Goal: Task Accomplishment & Management: Use online tool/utility

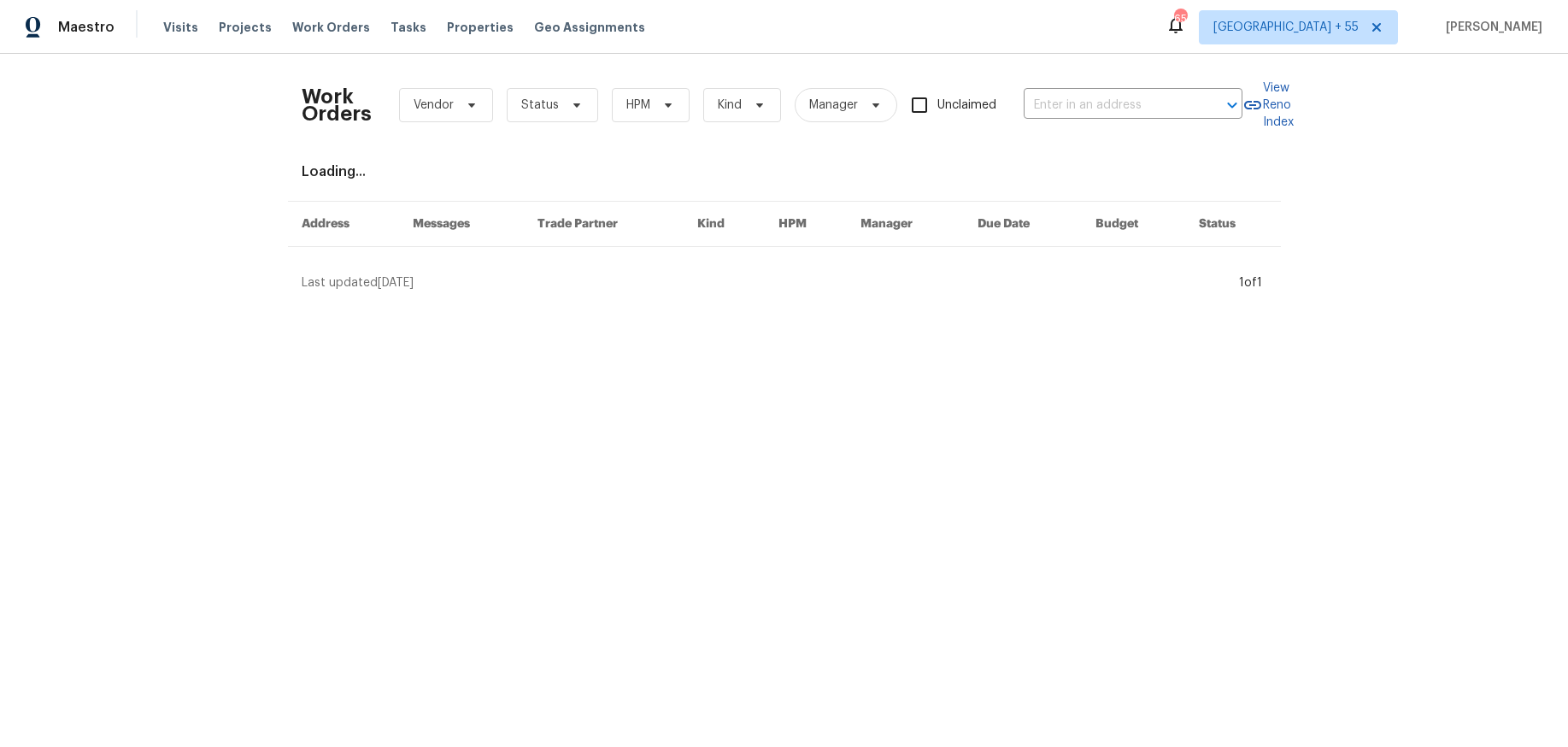
click at [680, 179] on div "Loading..." at bounding box center [784, 171] width 965 height 17
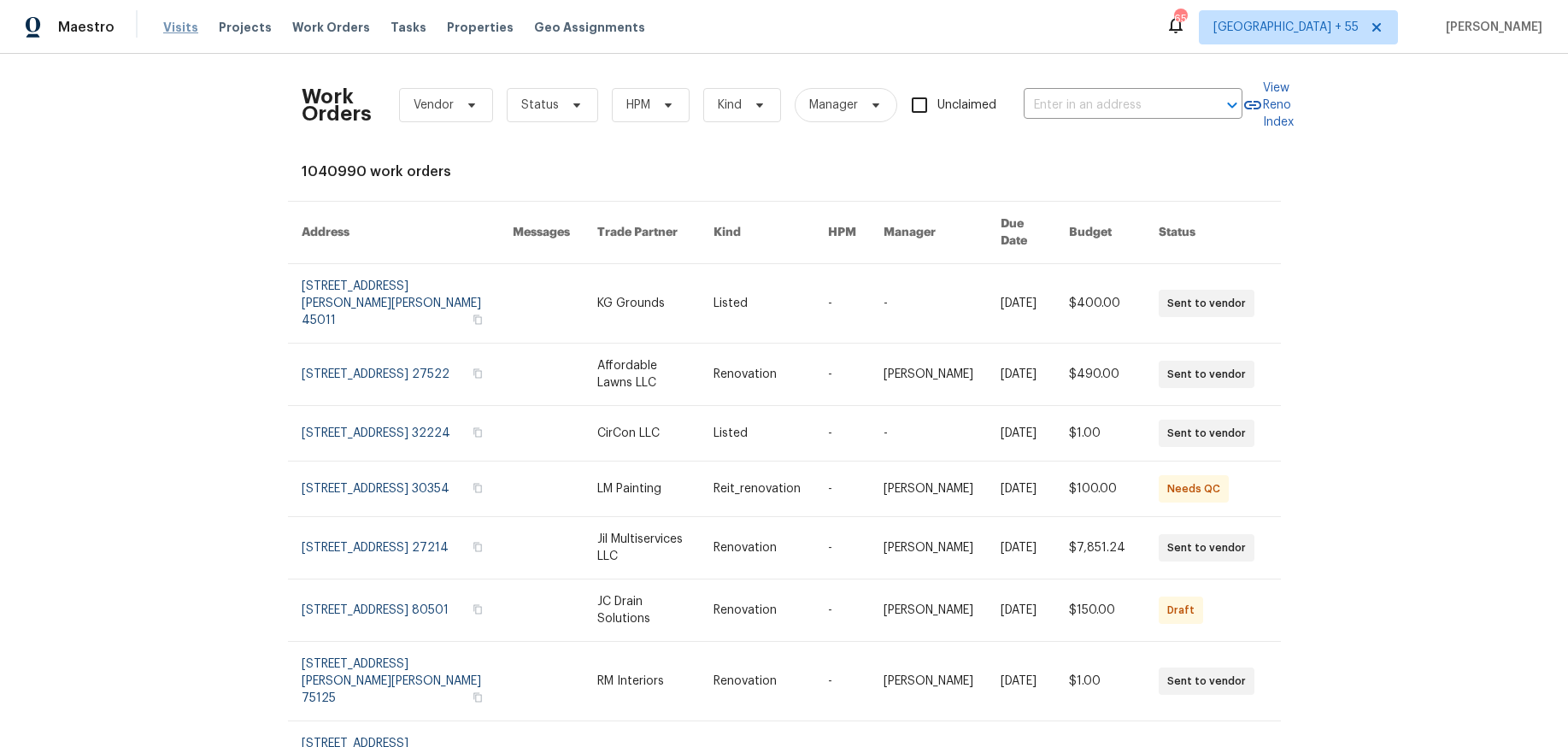
click at [184, 29] on span "Visits" at bounding box center [181, 27] width 35 height 17
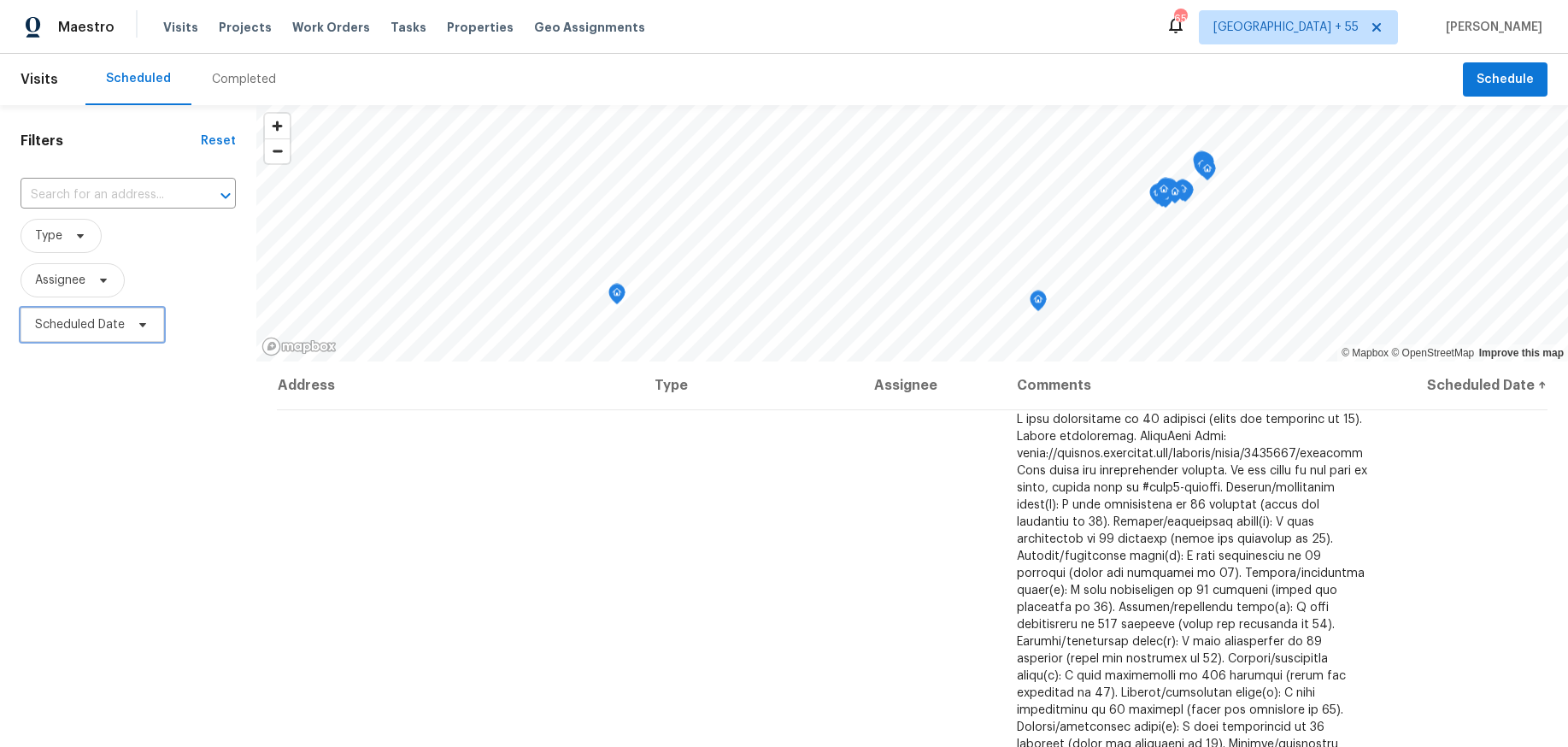
click at [127, 327] on span "Scheduled Date" at bounding box center [92, 325] width 143 height 35
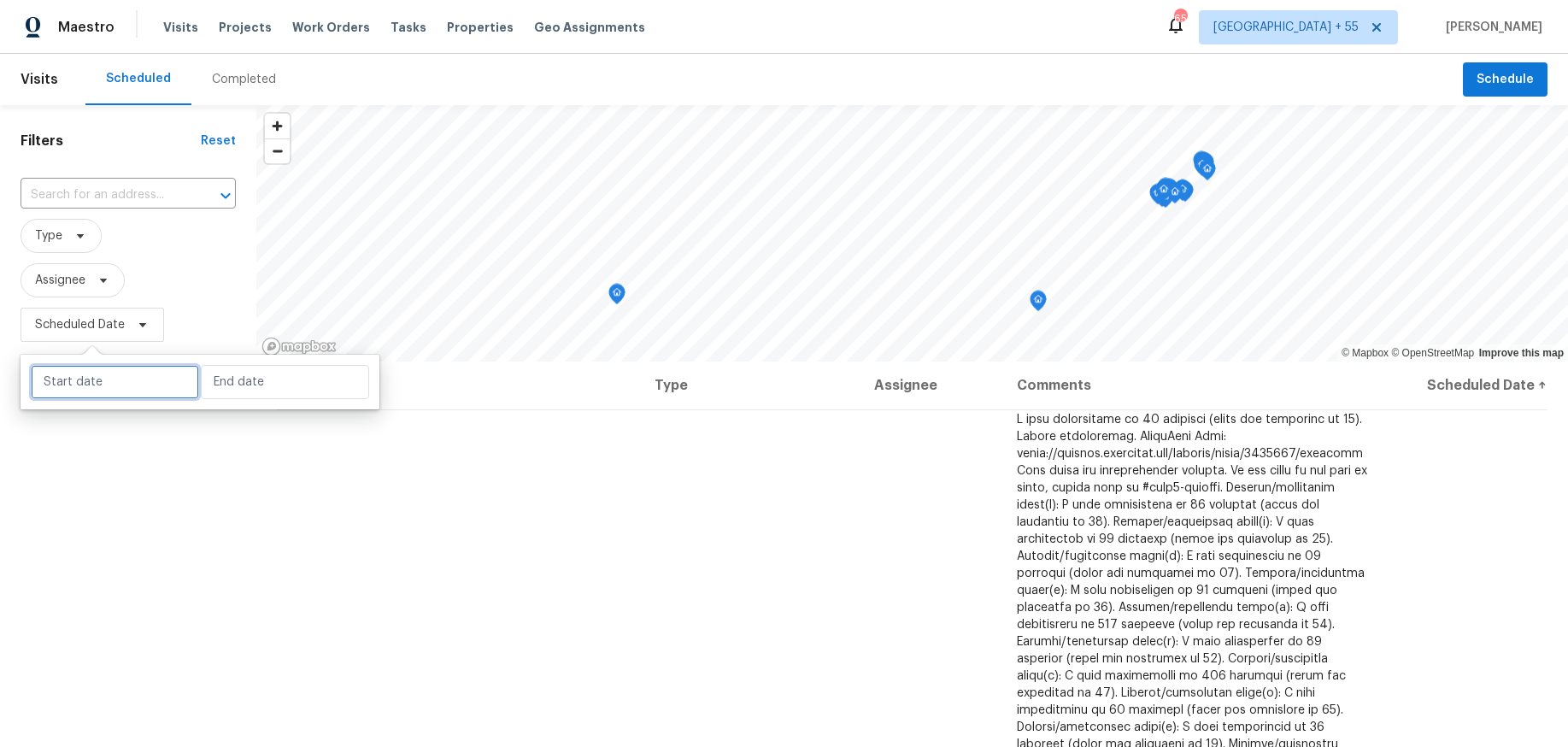
select select "9"
select select "2025"
select select "10"
select select "2025"
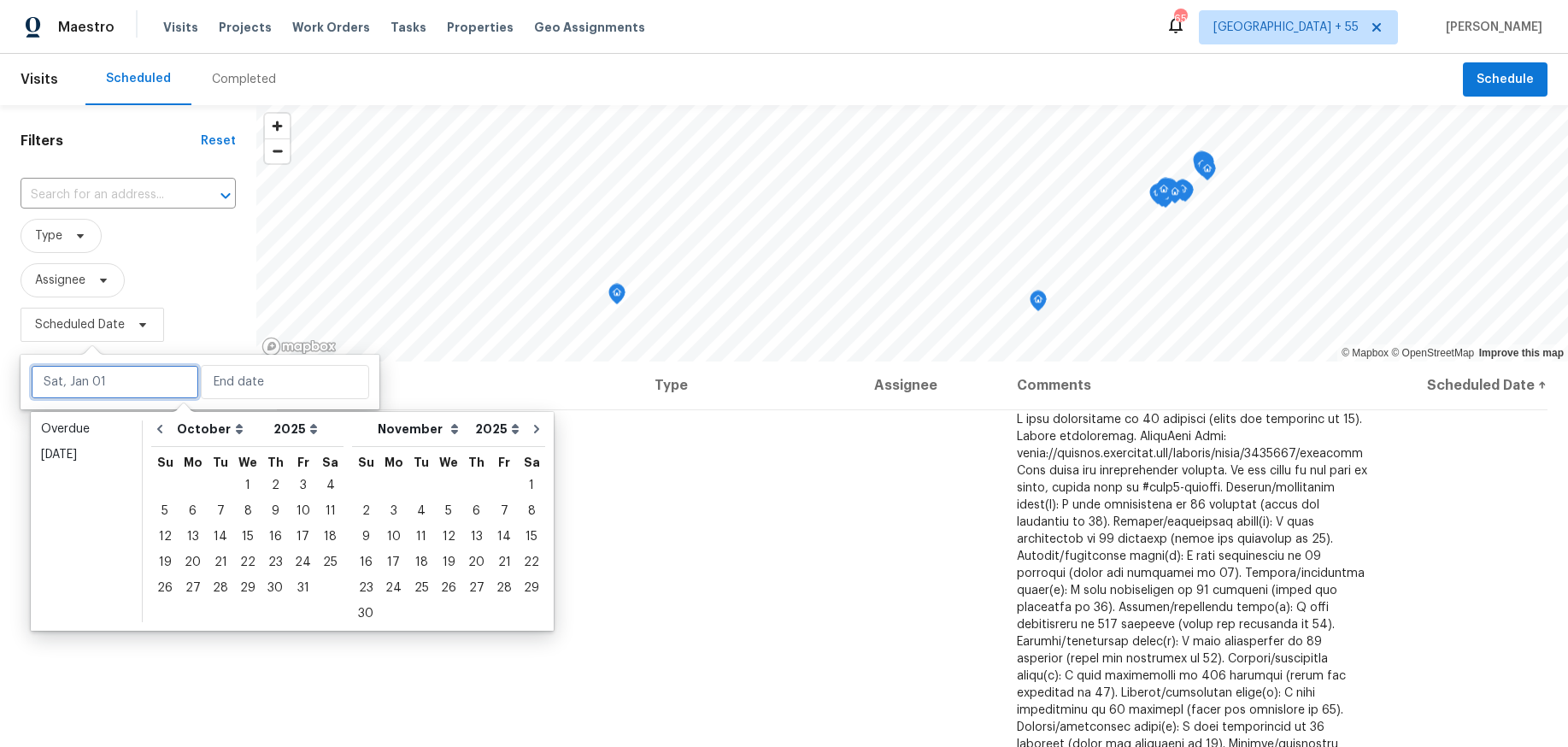
click at [132, 371] on input "text" at bounding box center [115, 381] width 168 height 35
type input "[DATE]"
click at [323, 487] on div "4" at bounding box center [330, 485] width 27 height 24
type input "[DATE]"
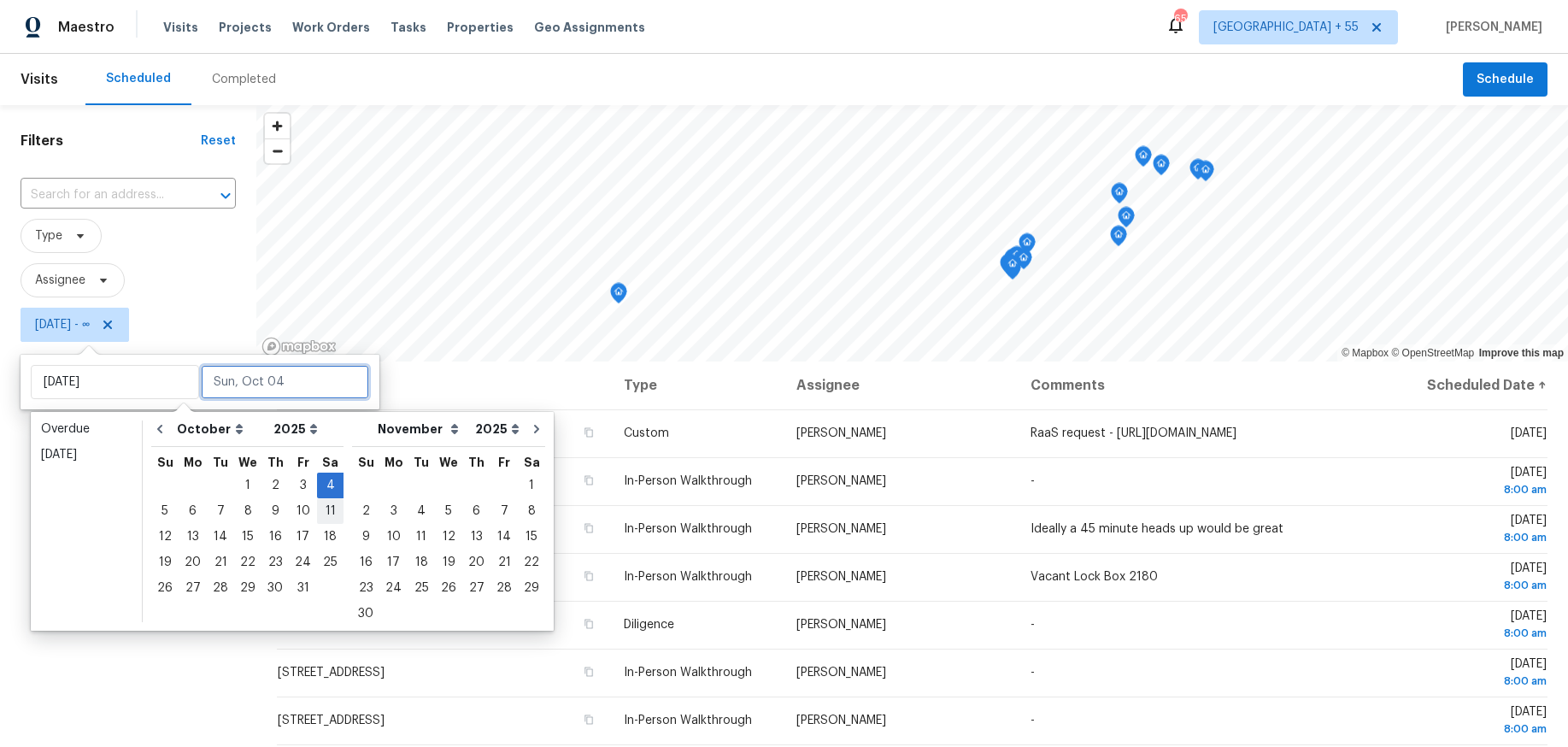
type input "[DATE]"
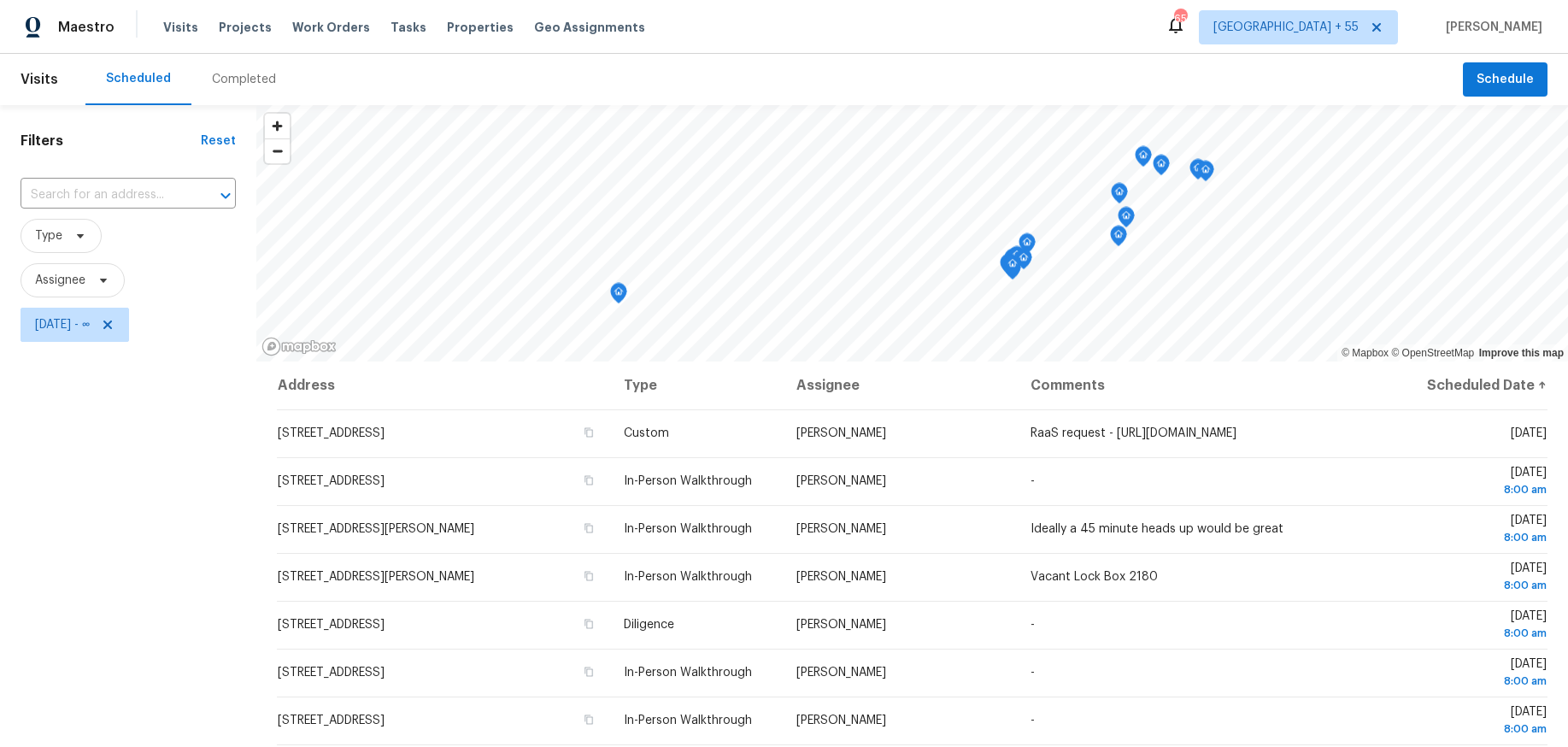
click at [1186, 366] on th "Comments" at bounding box center [1207, 385] width 381 height 48
click at [227, 196] on icon "Open" at bounding box center [225, 196] width 20 height 20
click at [119, 131] on div "Filters Reset ​ Type Assignee [DATE] - ∞" at bounding box center [128, 532] width 257 height 854
click at [99, 280] on icon at bounding box center [103, 280] width 13 height 13
click at [150, 528] on div "Filters Reset ​ Type Assignee [DATE] - ∞" at bounding box center [128, 532] width 257 height 854
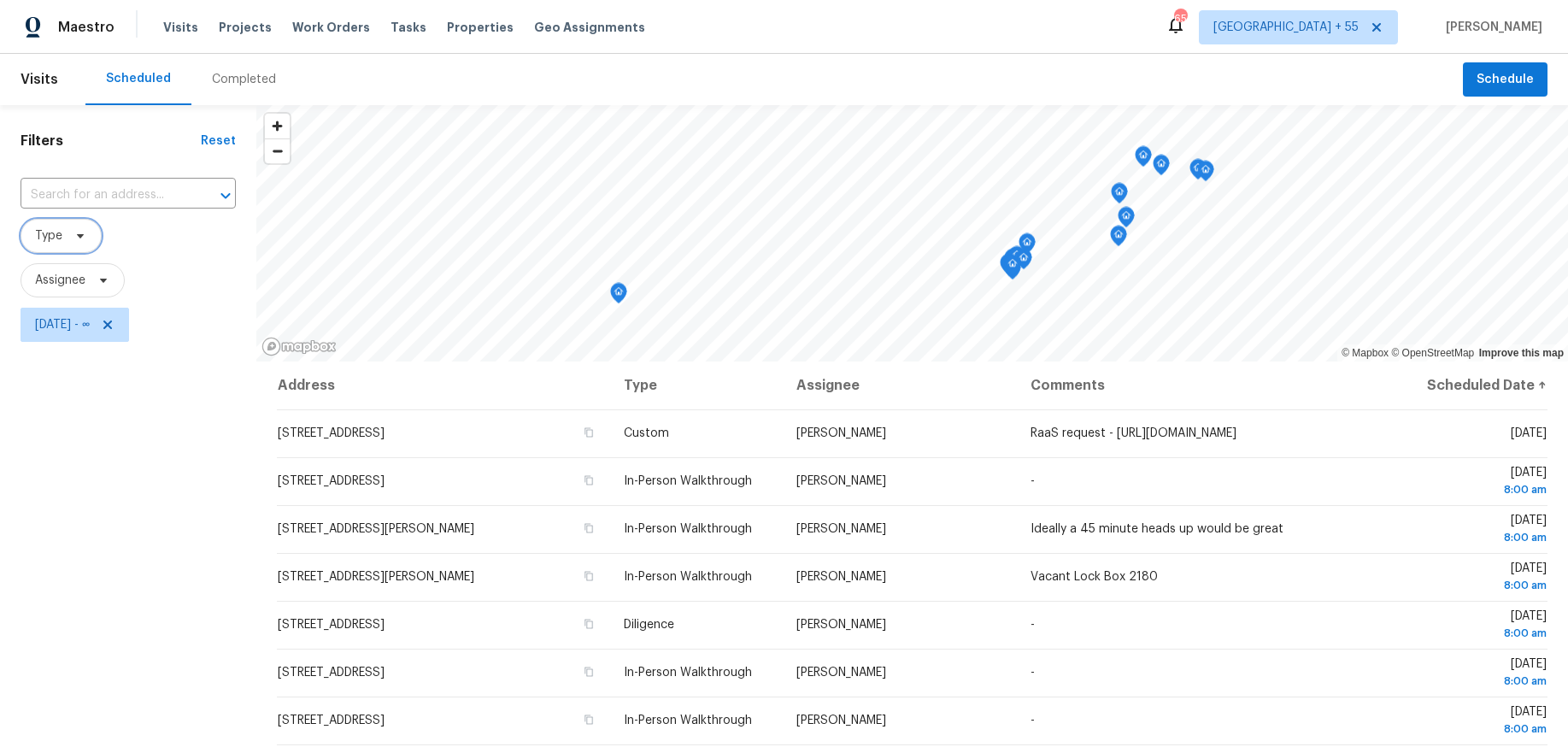
click at [79, 237] on icon at bounding box center [81, 236] width 7 height 4
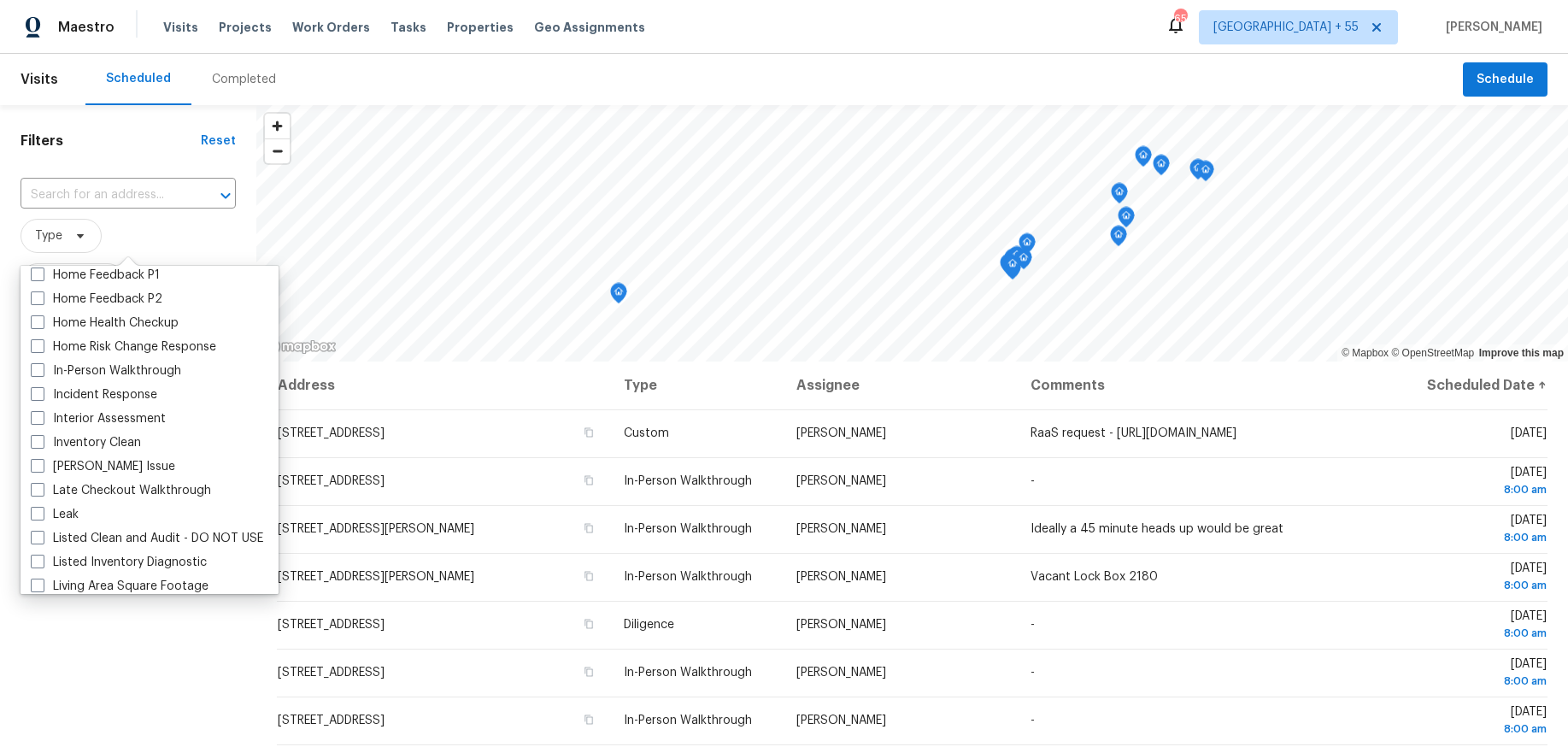
scroll to position [609, 0]
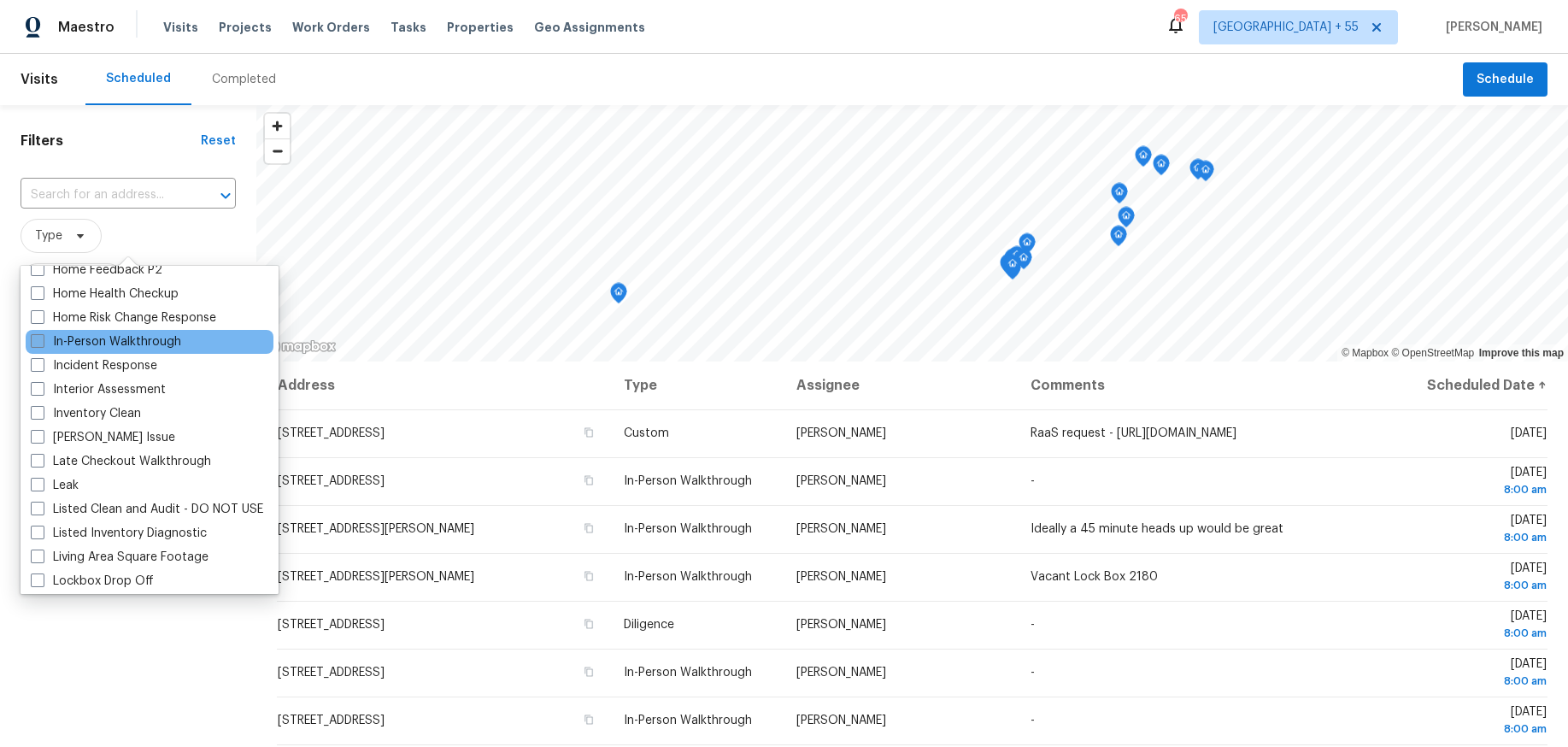
click at [104, 346] on label "In-Person Walkthrough" at bounding box center [106, 342] width 150 height 17
click at [42, 344] on input "In-Person Walkthrough" at bounding box center [36, 339] width 12 height 12
checkbox input "true"
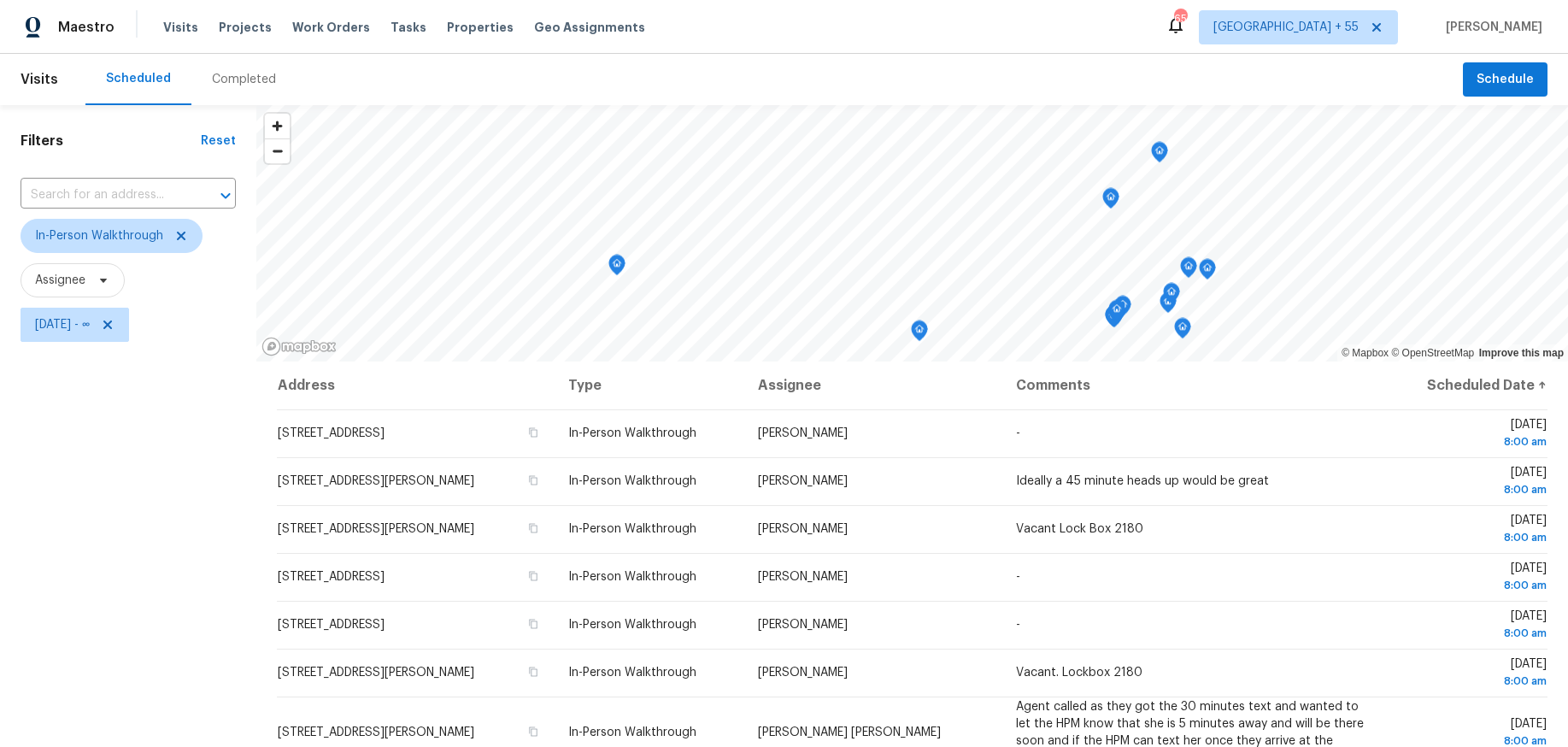
click at [216, 678] on div "Filters Reset ​ In-Person Walkthrough Assignee [DATE] - ∞" at bounding box center [128, 532] width 257 height 854
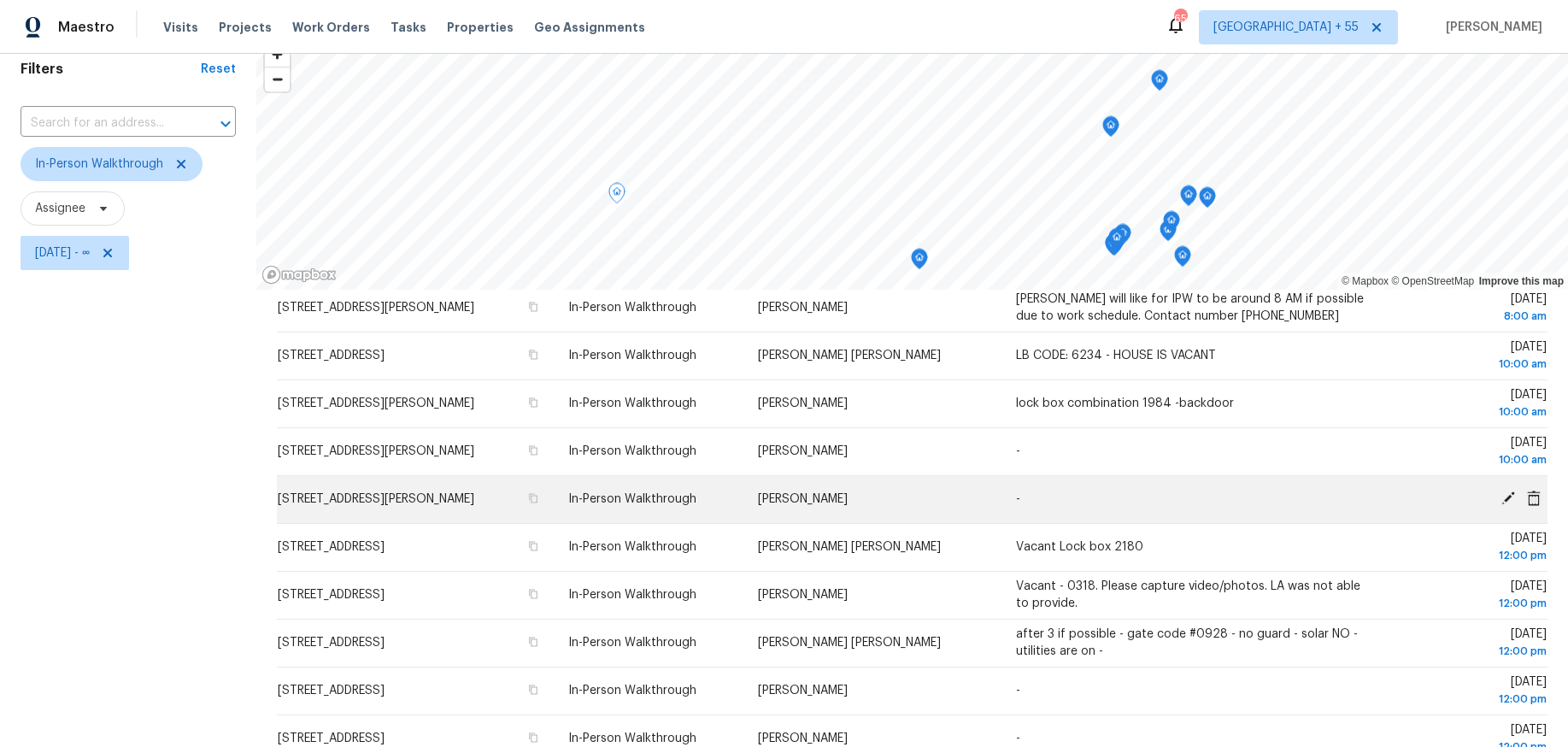
scroll to position [212, 0]
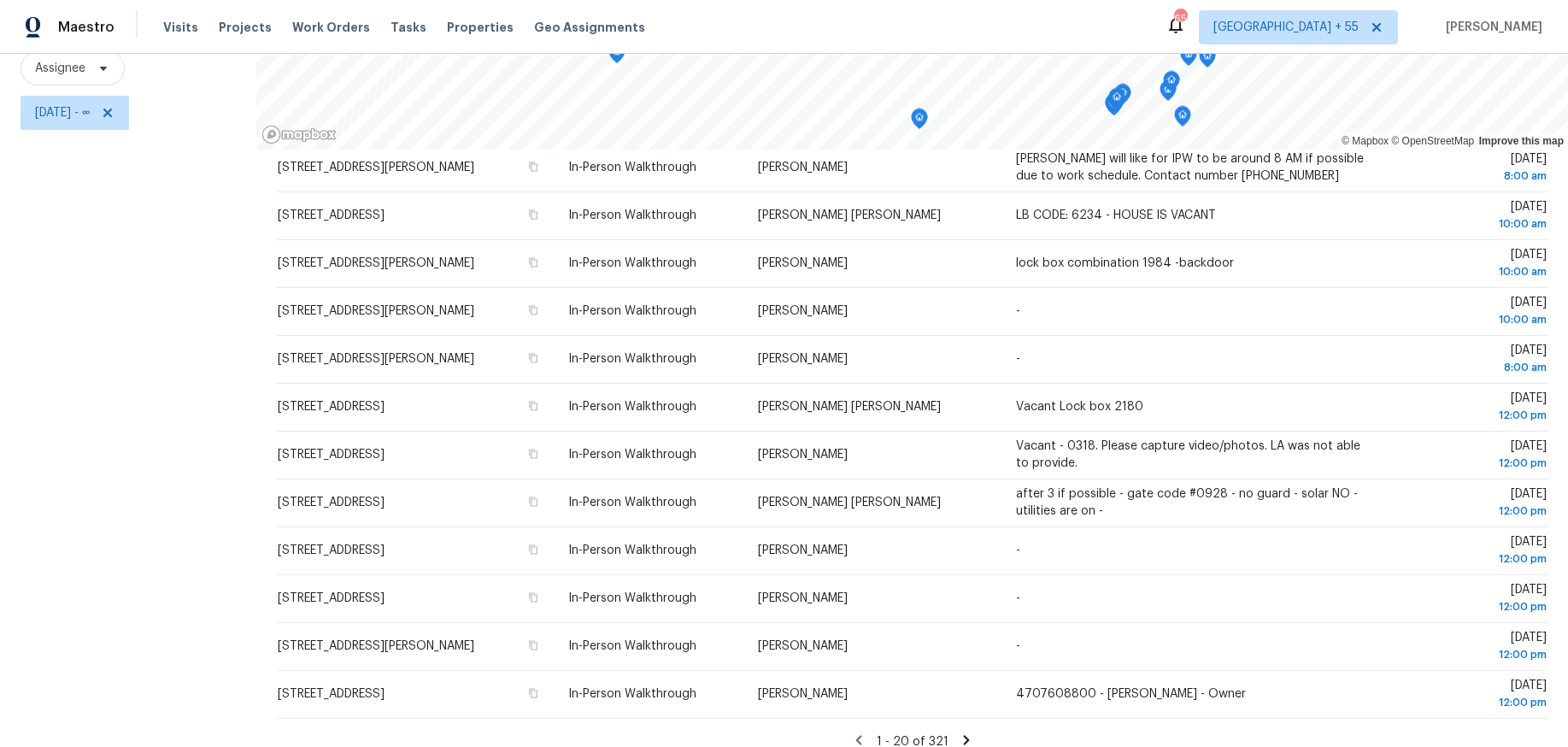
click at [958, 732] on icon at bounding box center [965, 739] width 15 height 15
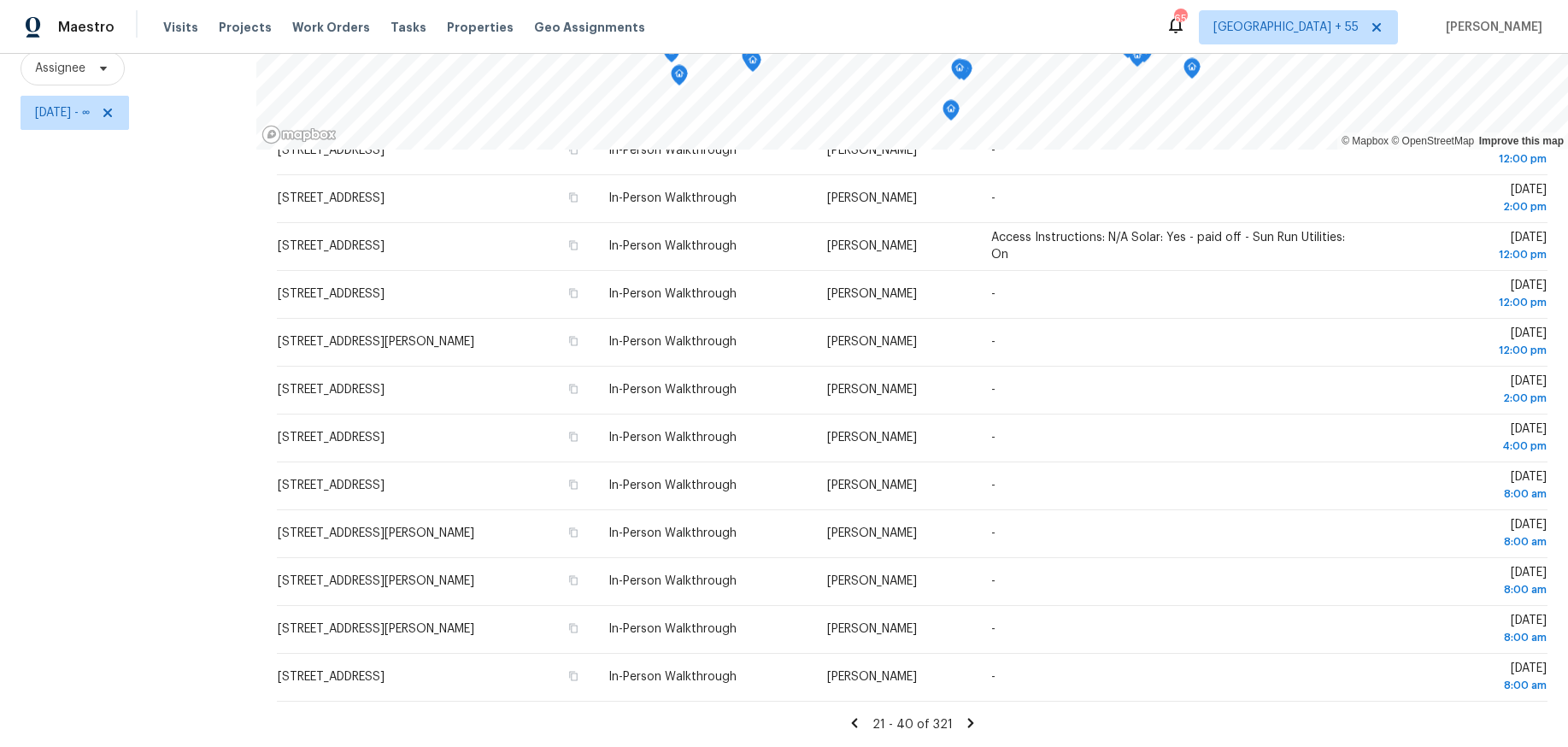
click at [963, 723] on icon at bounding box center [970, 722] width 15 height 15
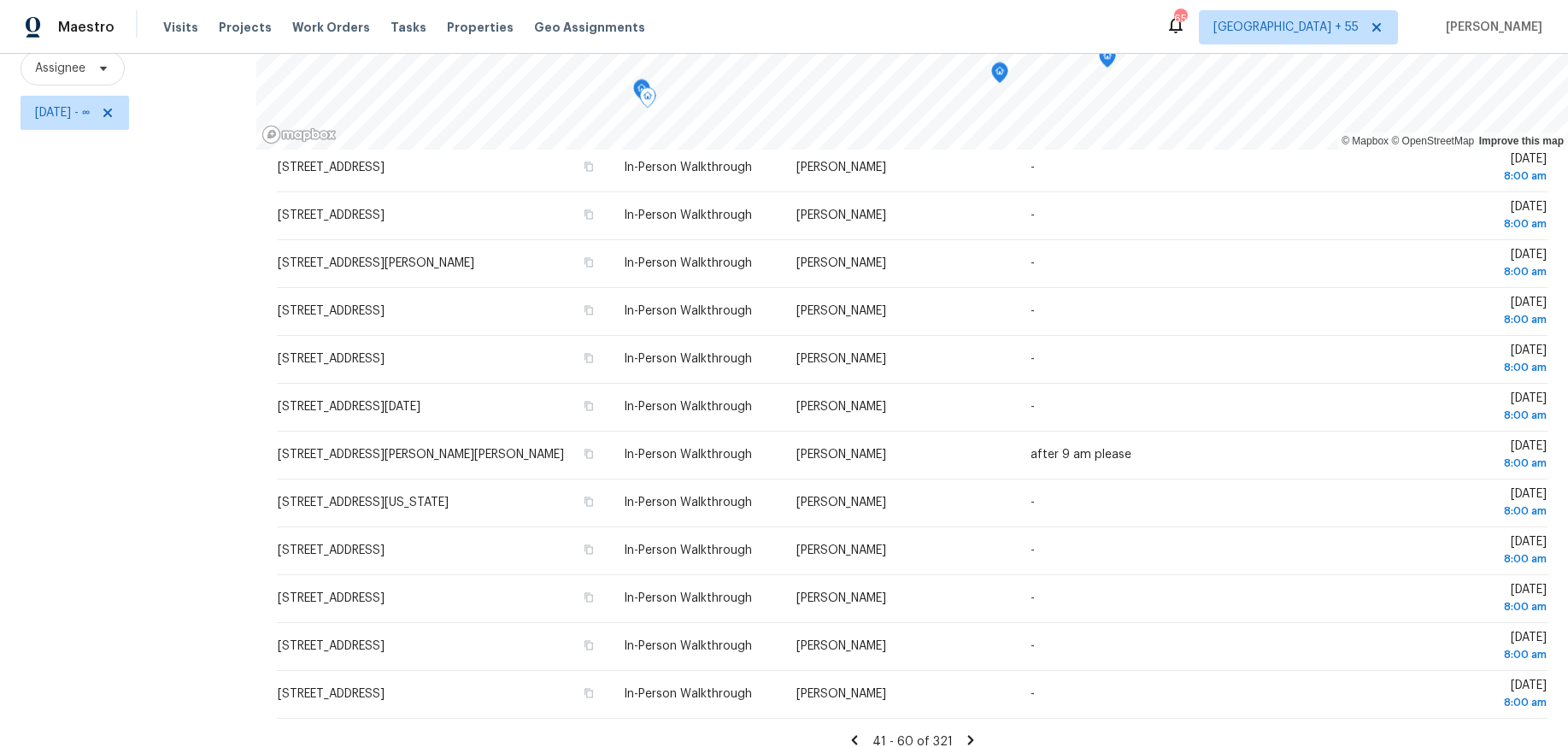
click at [859, 732] on icon at bounding box center [854, 739] width 15 height 15
